Goal: Find contact information: Find contact information

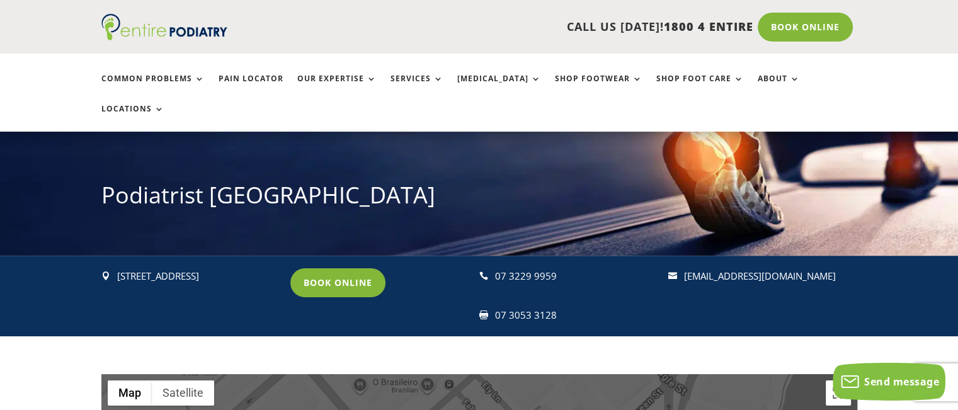
scroll to position [102, 0]
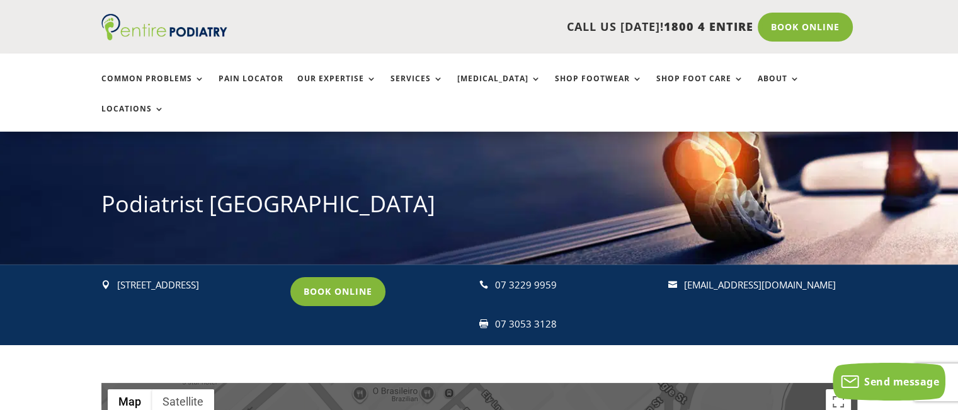
click at [128, 277] on p "[STREET_ADDRESS]" at bounding box center [198, 285] width 162 height 16
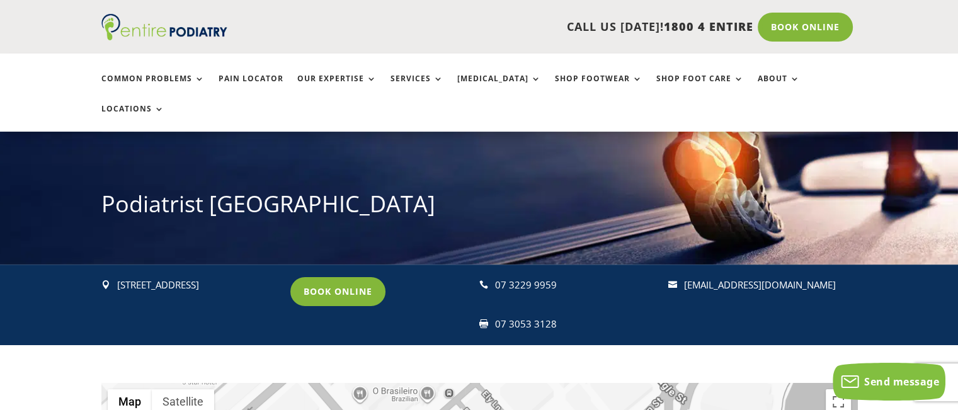
drag, startPoint x: 128, startPoint y: 251, endPoint x: 239, endPoint y: 255, distance: 111.6
click at [239, 277] on p "[STREET_ADDRESS]" at bounding box center [198, 285] width 162 height 16
copy p "[STREET_ADDRESS]"
click at [122, 277] on p "[STREET_ADDRESS]" at bounding box center [198, 285] width 162 height 16
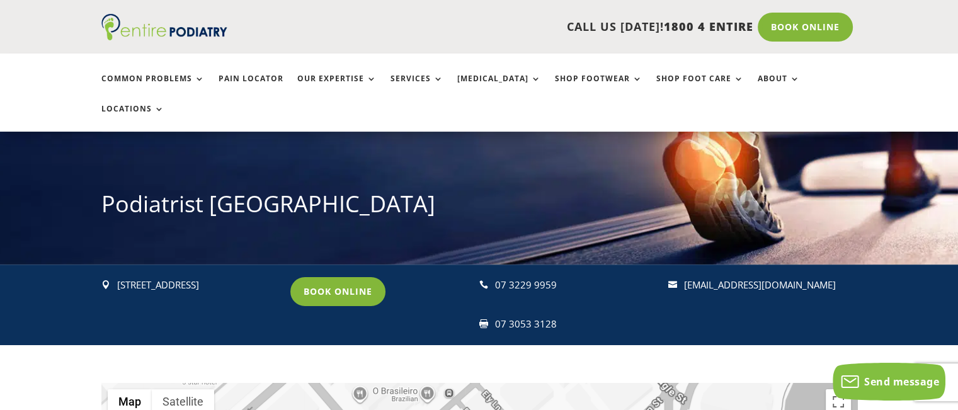
copy p "[GEOGRAPHIC_DATA]"
drag, startPoint x: 568, startPoint y: 259, endPoint x: 495, endPoint y: 255, distance: 72.6
click at [495, 277] on div "07 3229 9959" at bounding box center [576, 285] width 162 height 16
copy div "07 3229 9959"
drag, startPoint x: 555, startPoint y: 292, endPoint x: 498, endPoint y: 302, distance: 57.5
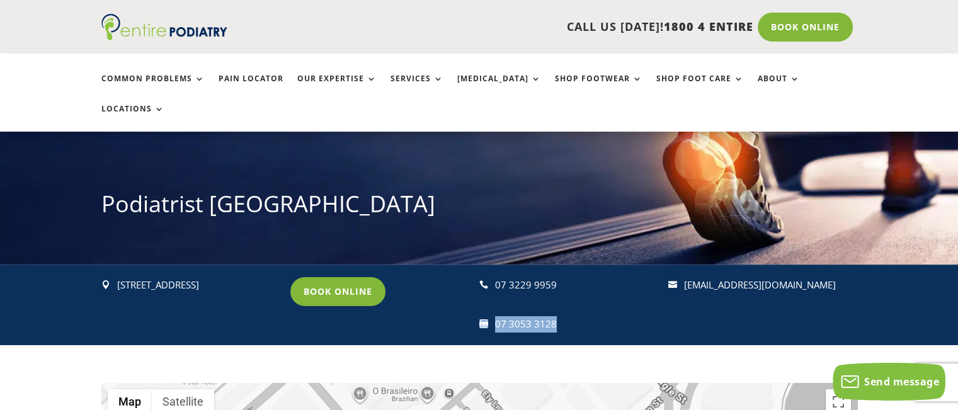
click at [498, 302] on div " [STREET_ADDRESS] Book Online  07 3229 9959  07 3053 3128  [EMAIL_ADDRESS][…" at bounding box center [479, 305] width 756 height 81
copy div " 07 3053 3128"
drag, startPoint x: 506, startPoint y: 297, endPoint x: 497, endPoint y: 294, distance: 10.0
click at [497, 316] on div "07 3053 3128" at bounding box center [576, 324] width 162 height 16
copy div "07 3053 3128"
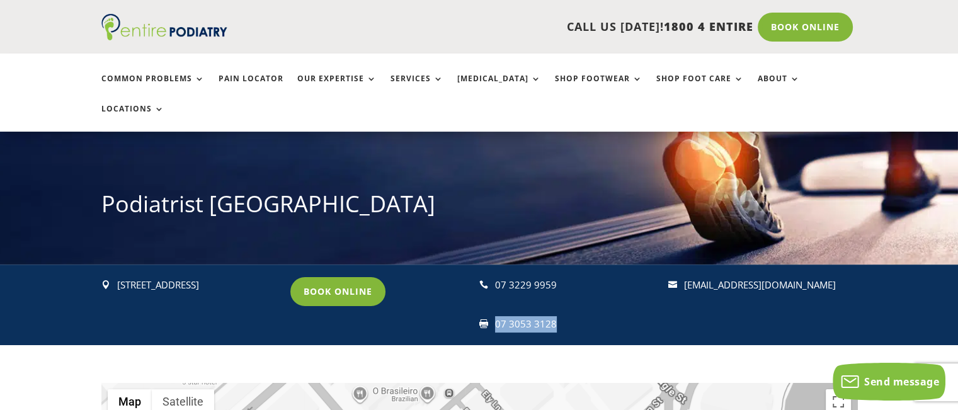
drag, startPoint x: 866, startPoint y: 255, endPoint x: 686, endPoint y: 254, distance: 180.2
click at [686, 265] on div " [STREET_ADDRESS] Book Online  07 3229 9959  07 3053 3128  [EMAIL_ADDRESS][…" at bounding box center [479, 305] width 958 height 81
copy link "[EMAIL_ADDRESS][DOMAIN_NAME]"
